Goal: Task Accomplishment & Management: Manage account settings

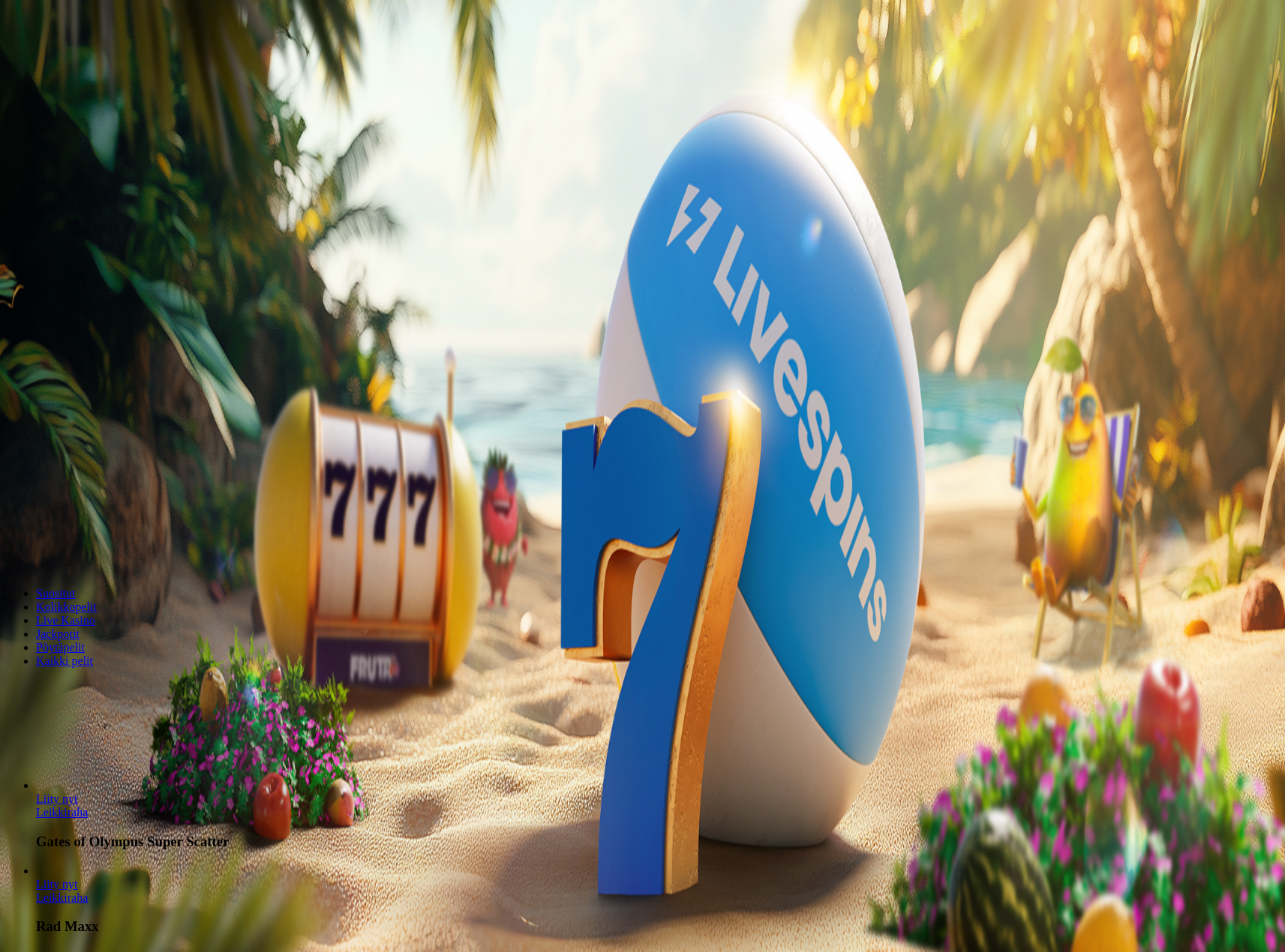
click at [99, 60] on span "Kirjaudu" at bounding box center [103, 54] width 36 height 11
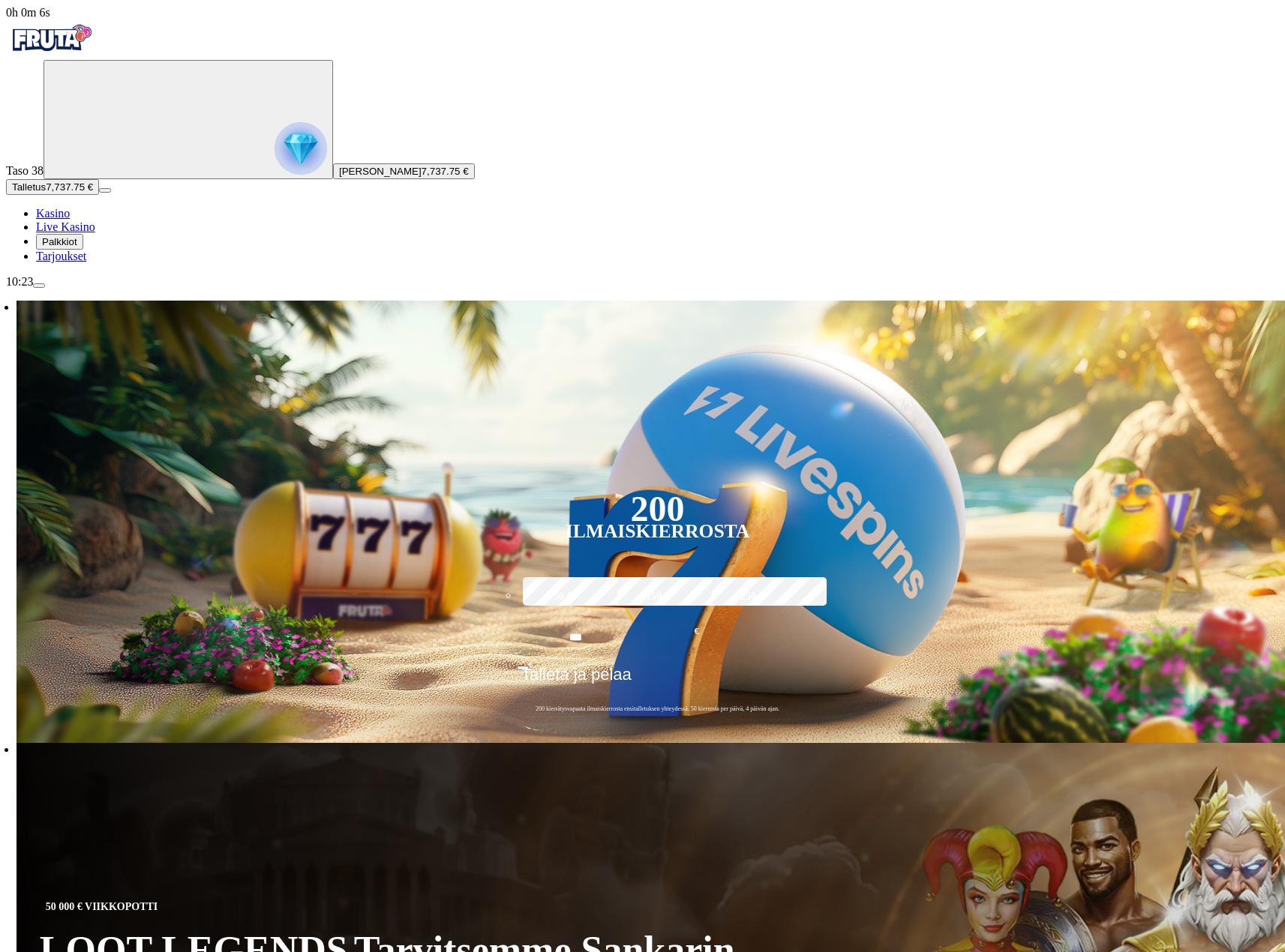
click at [69, 248] on span "Palkkiot" at bounding box center [60, 242] width 36 height 11
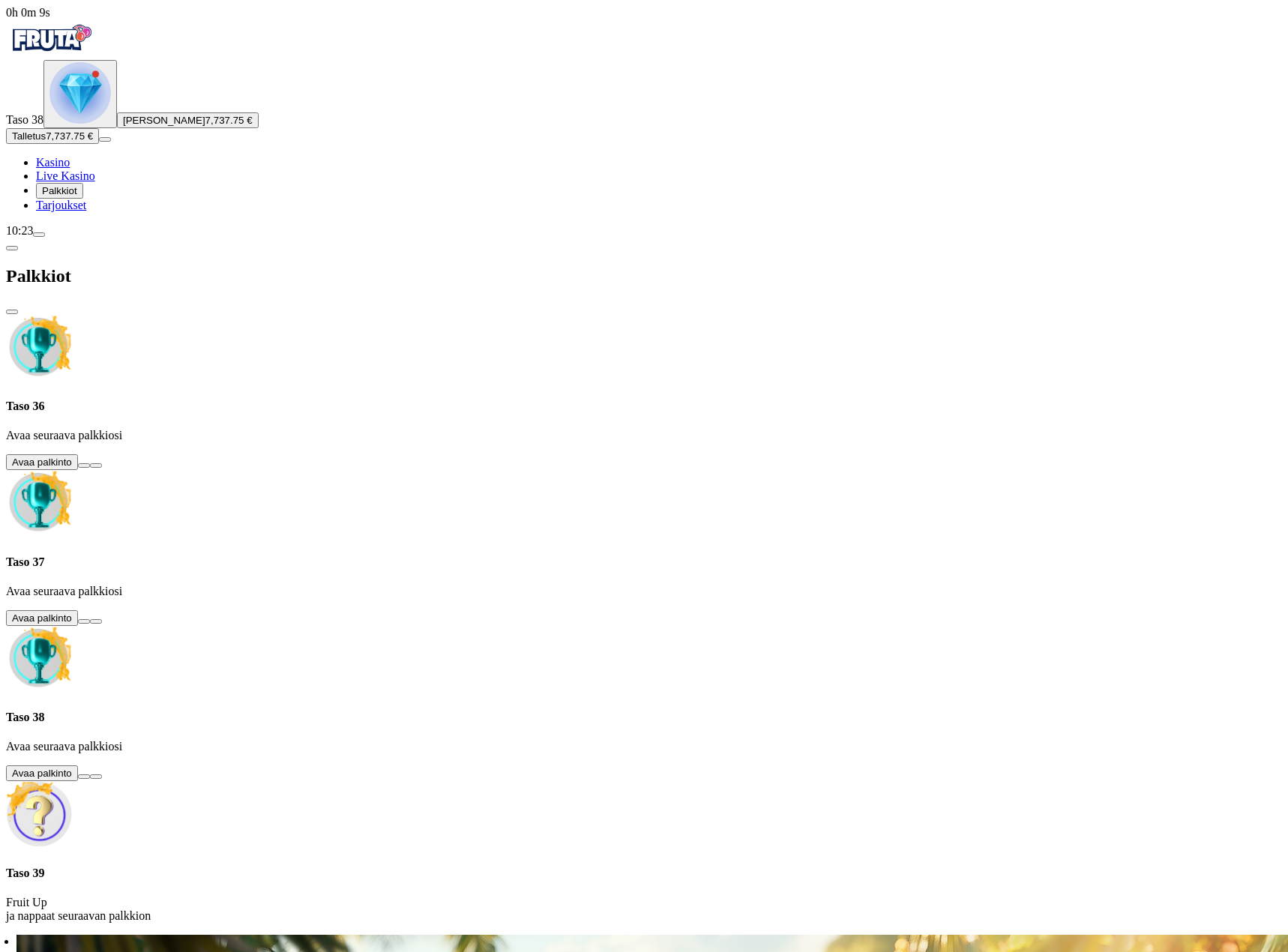
click at [12, 312] on span "close icon" at bounding box center [12, 312] width 0 height 0
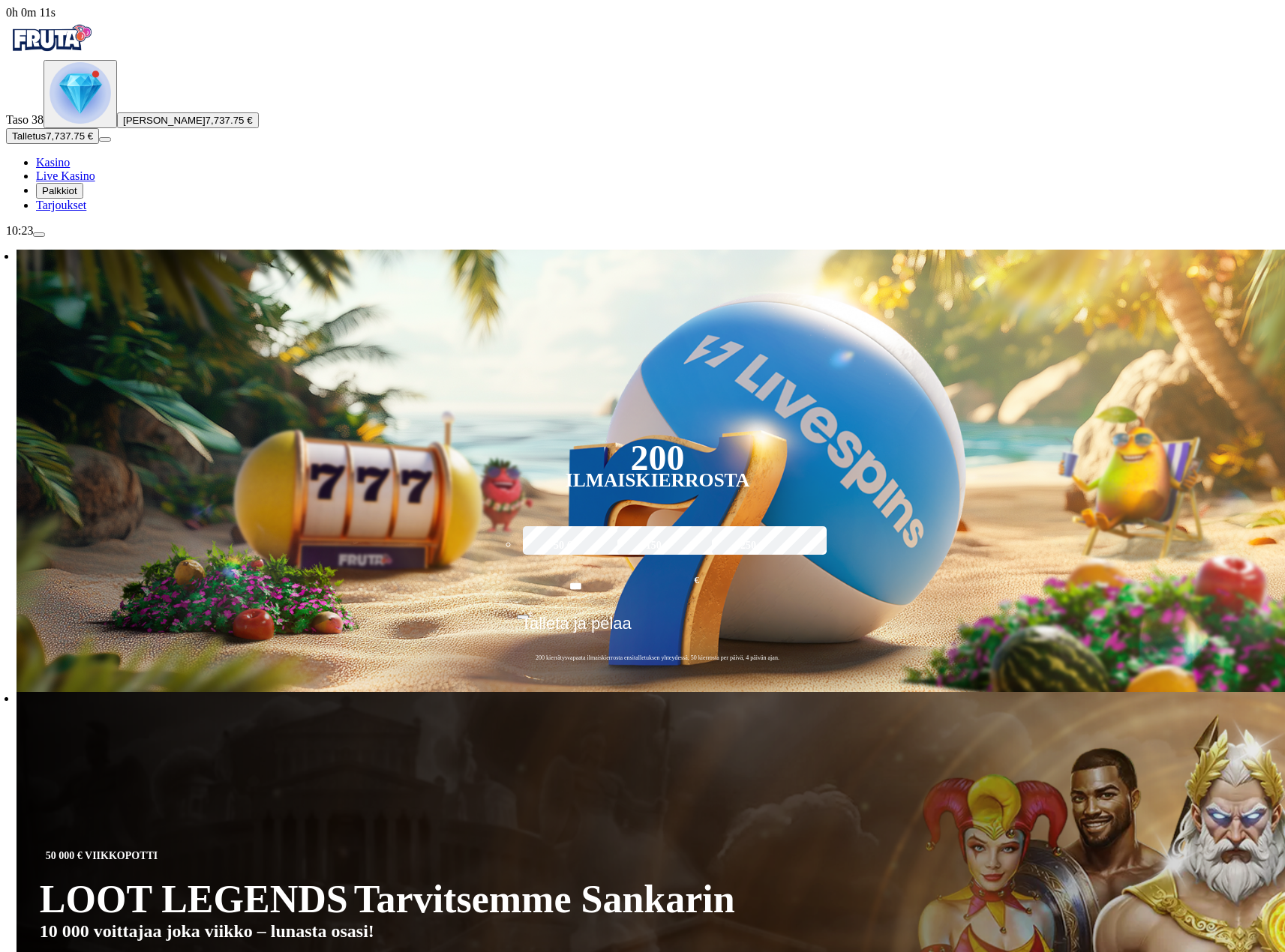
click at [39, 235] on span "menu icon" at bounding box center [39, 235] width 0 height 0
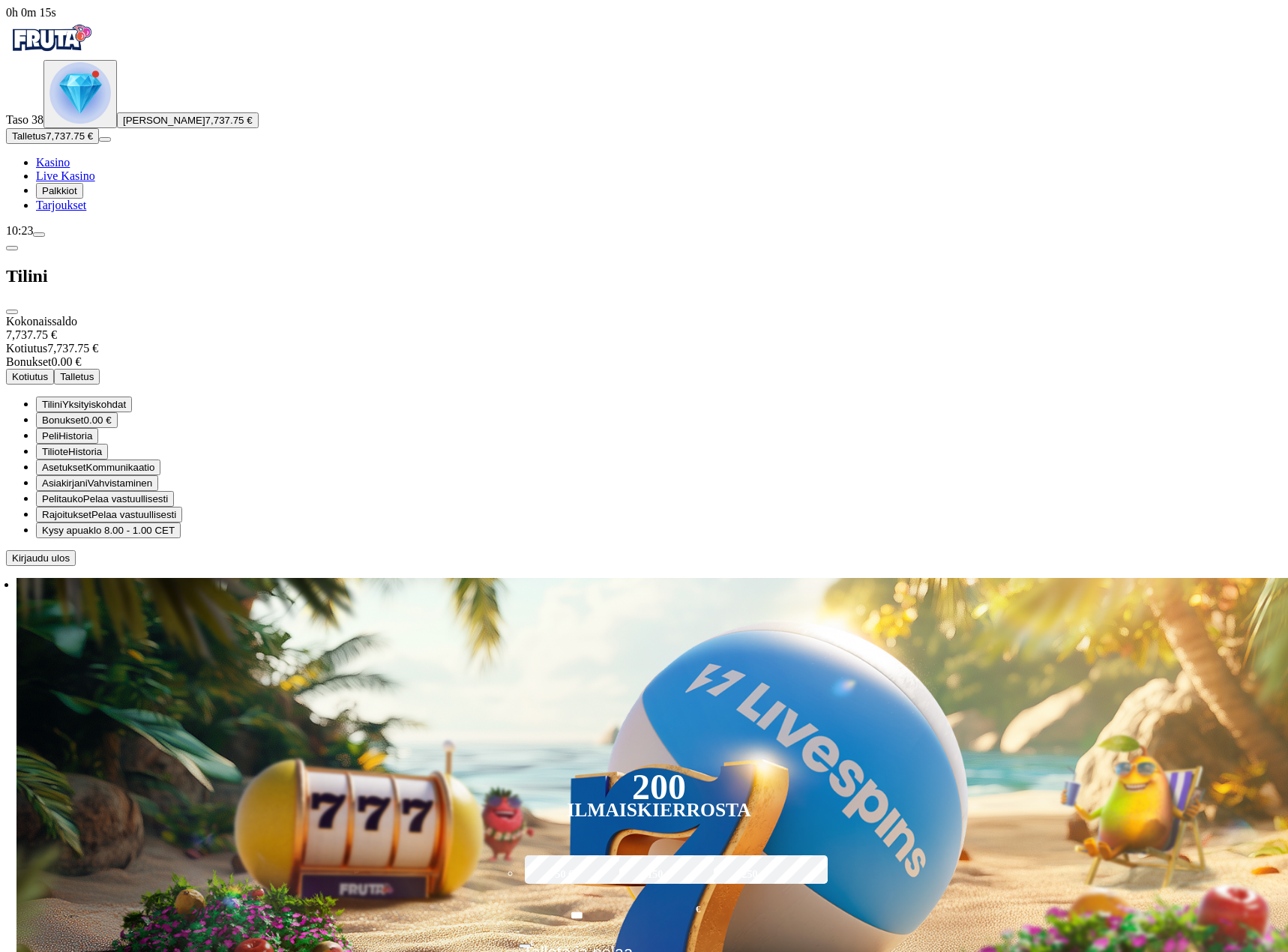
click at [48, 371] on span "Kotiutus" at bounding box center [30, 377] width 36 height 11
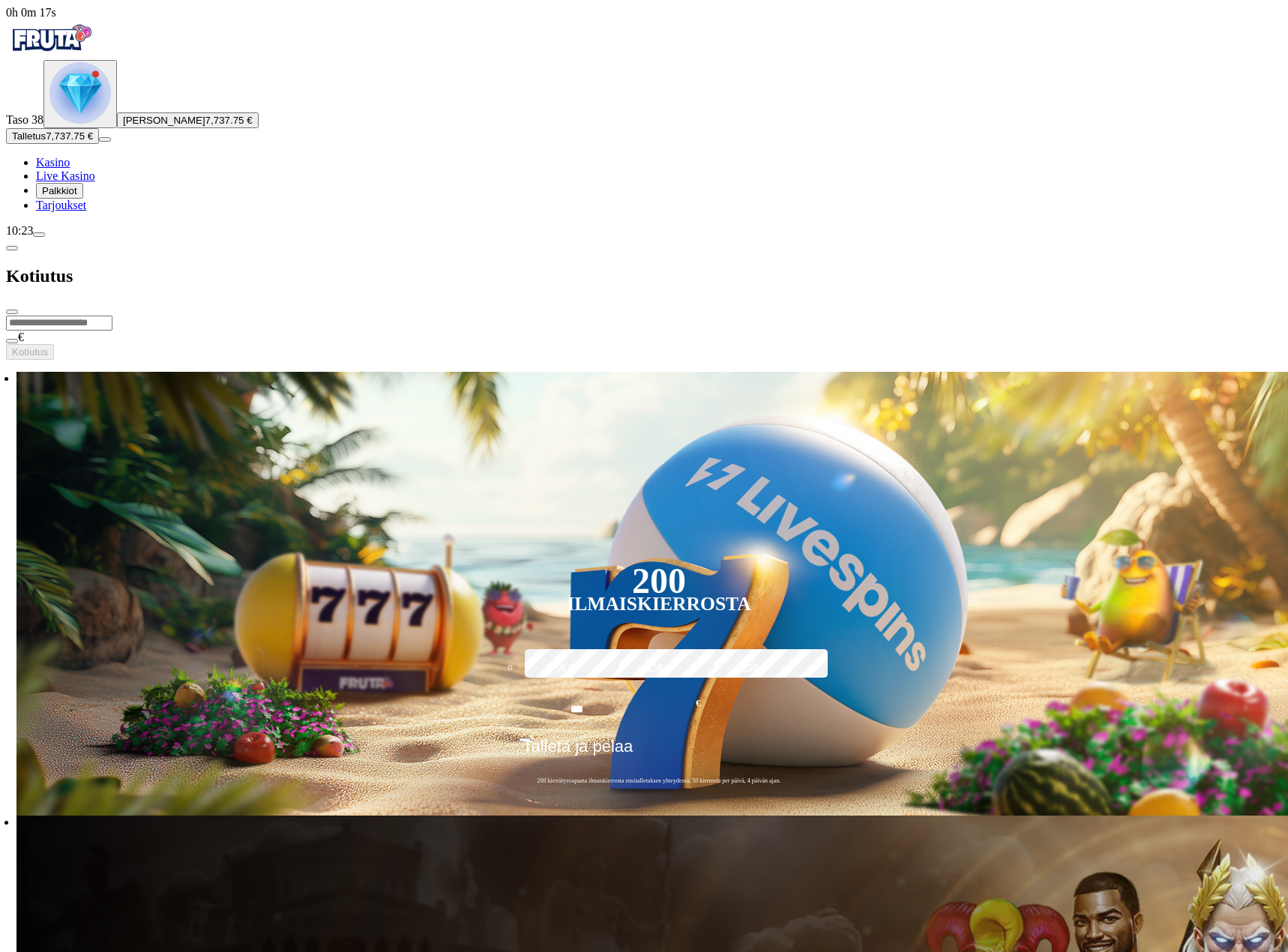
click at [112, 316] on input "number" at bounding box center [59, 324] width 107 height 15
type input "****"
click at [48, 346] on span "Kotiutus" at bounding box center [30, 352] width 36 height 11
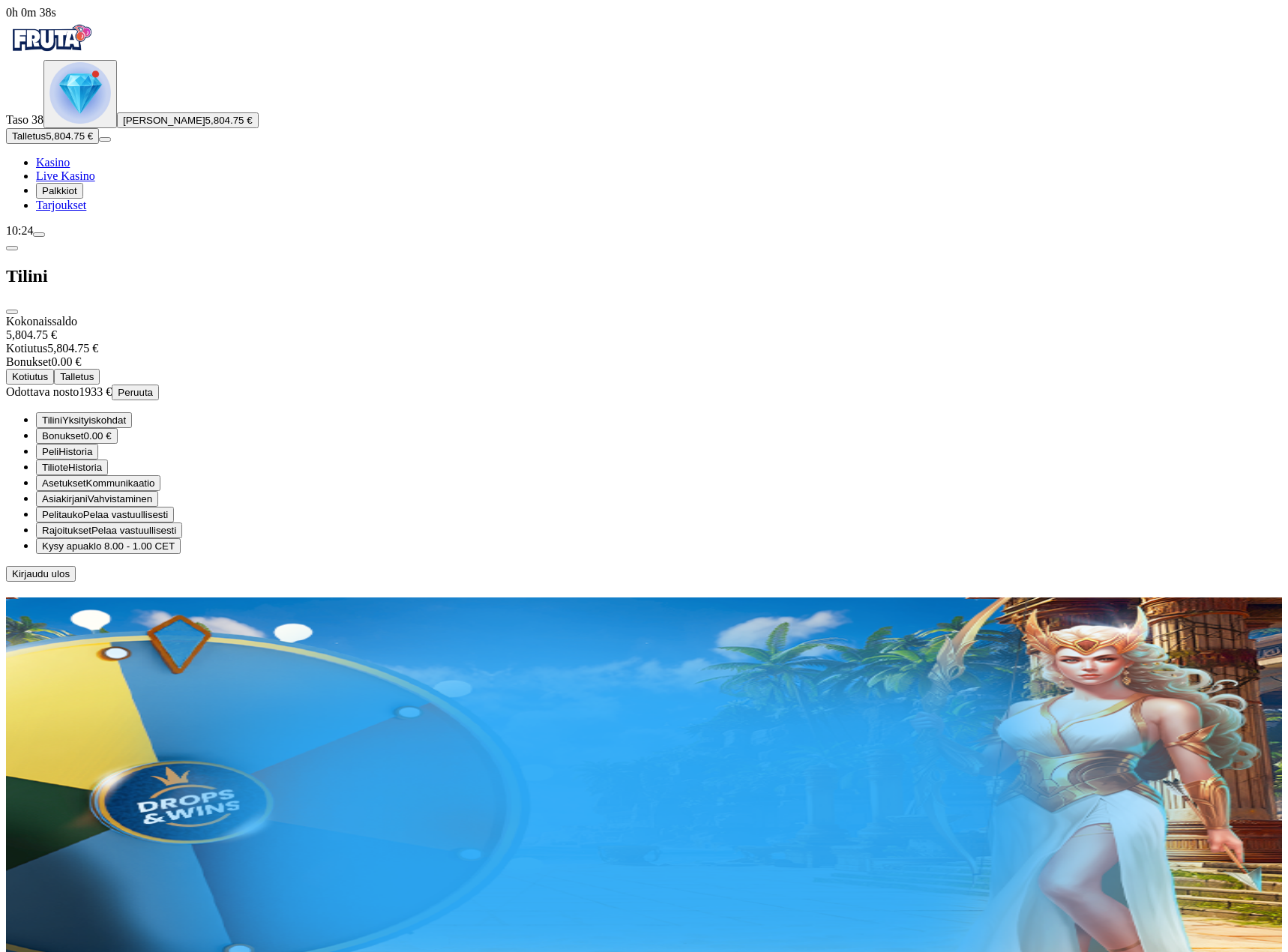
click at [70, 580] on span "Kirjaudu ulos" at bounding box center [41, 574] width 58 height 11
